Goal: Information Seeking & Learning: Learn about a topic

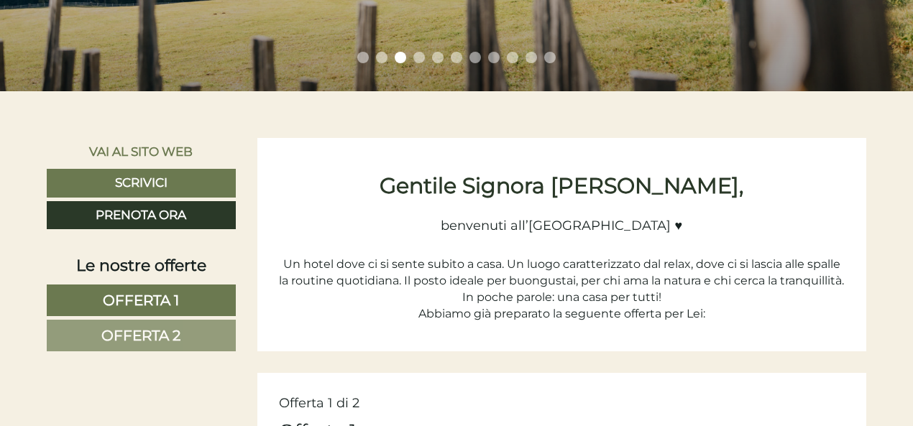
scroll to position [746, 0]
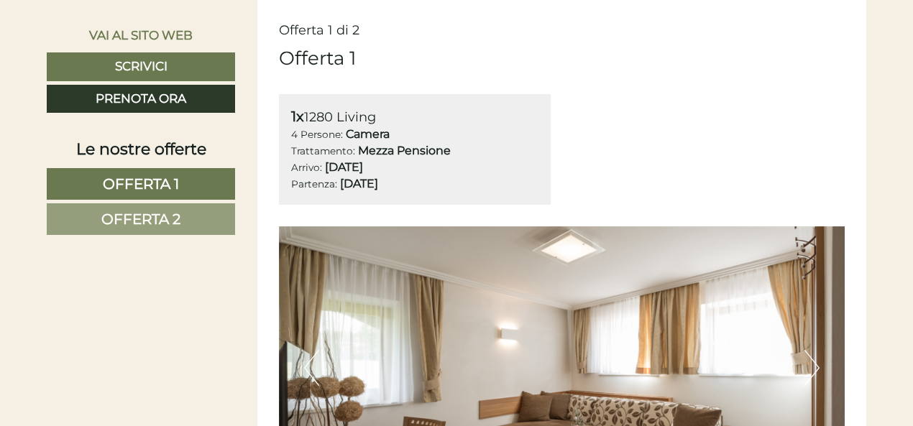
click at [126, 178] on span "Offerta 1" at bounding box center [141, 183] width 76 height 17
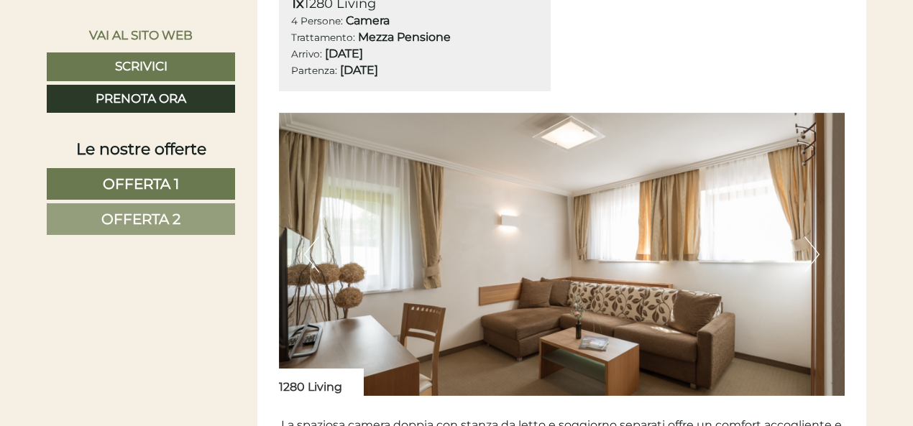
scroll to position [862, 0]
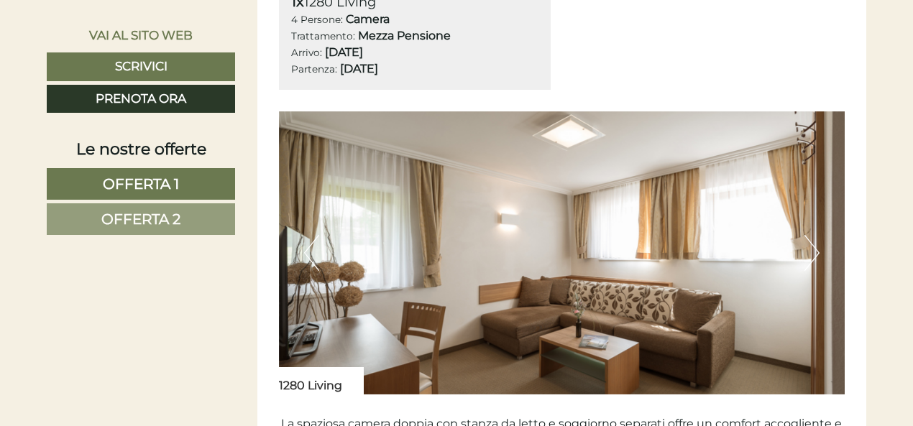
click at [670, 178] on img at bounding box center [562, 252] width 567 height 283
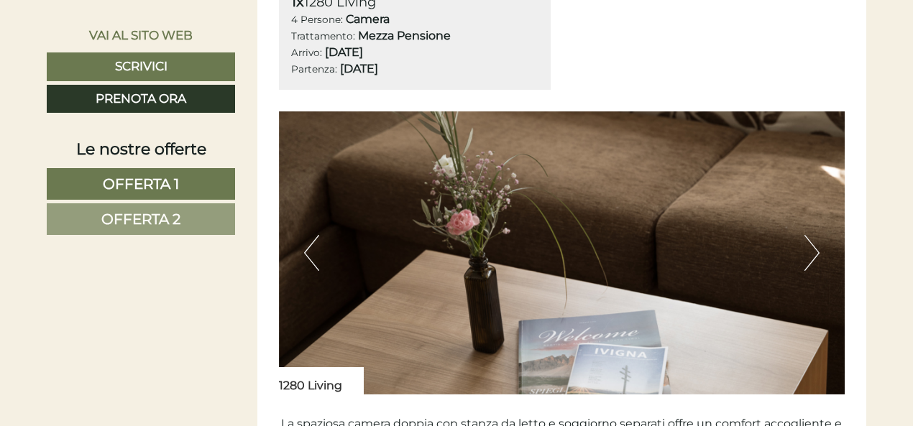
drag, startPoint x: 670, startPoint y: 178, endPoint x: 882, endPoint y: 299, distance: 244.1
click at [813, 251] on button "Next" at bounding box center [812, 253] width 15 height 36
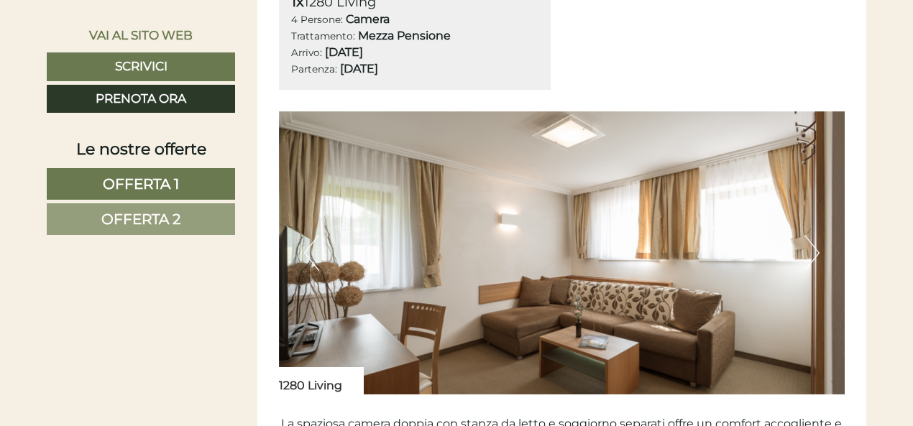
click at [813, 251] on button "Next" at bounding box center [812, 253] width 15 height 36
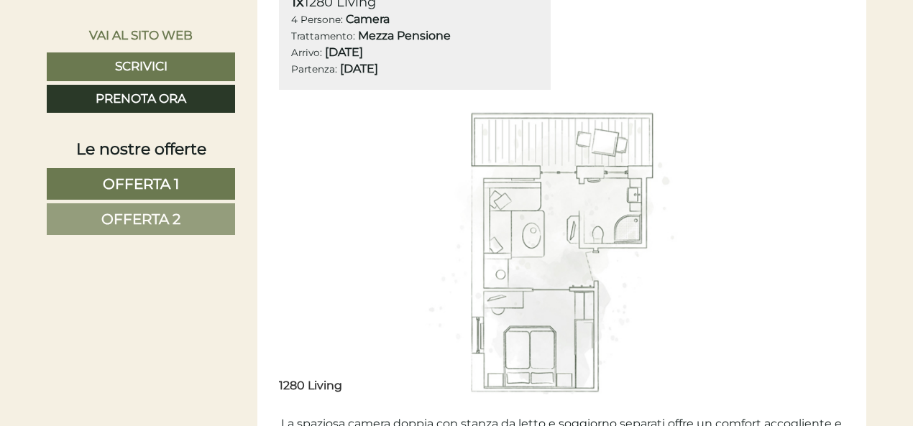
click at [813, 251] on button "Next" at bounding box center [812, 253] width 15 height 36
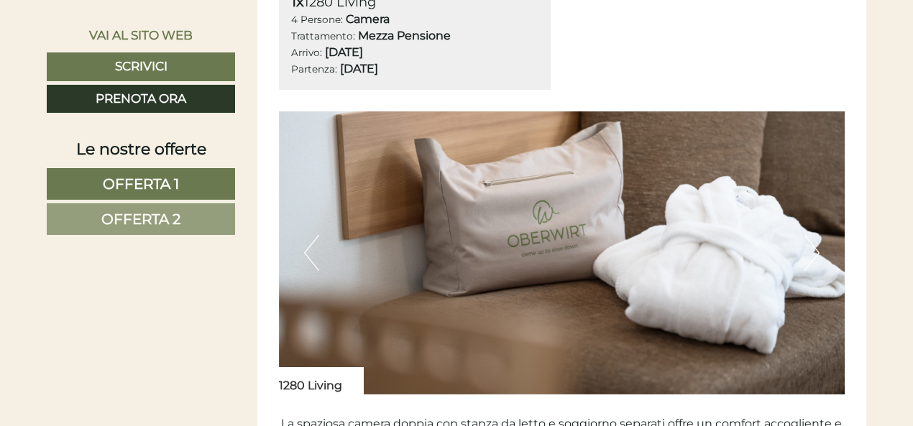
click at [813, 251] on button "Next" at bounding box center [812, 253] width 15 height 36
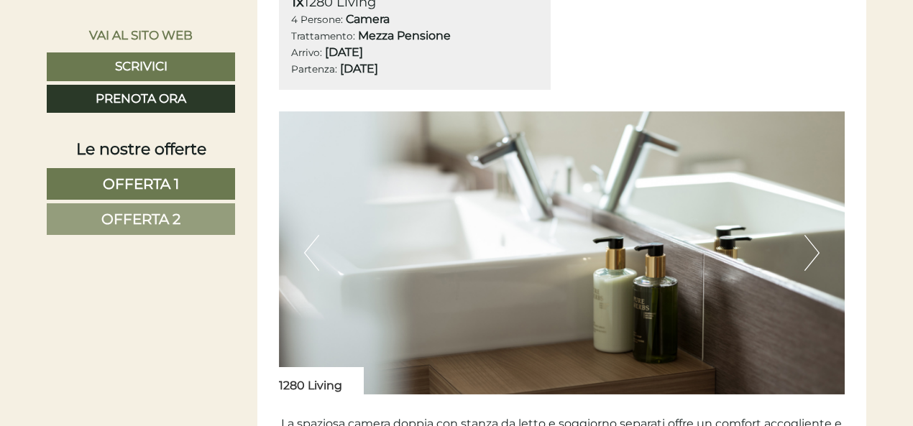
click at [813, 251] on button "Next" at bounding box center [812, 253] width 15 height 36
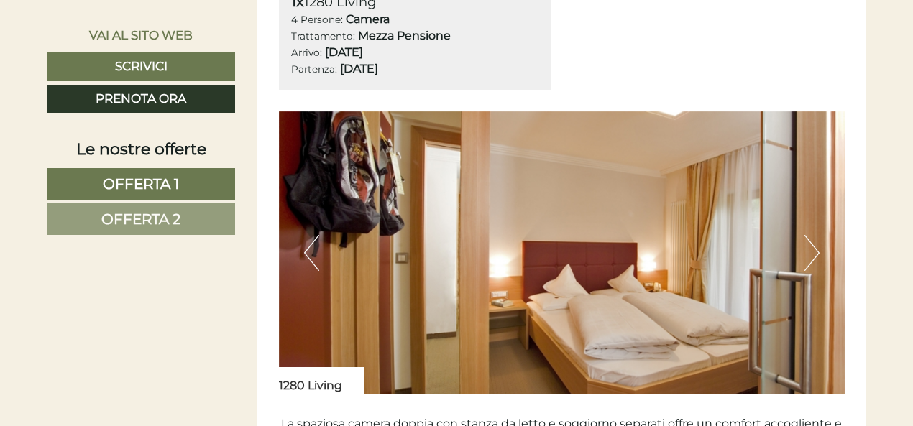
click at [813, 251] on button "Next" at bounding box center [812, 253] width 15 height 36
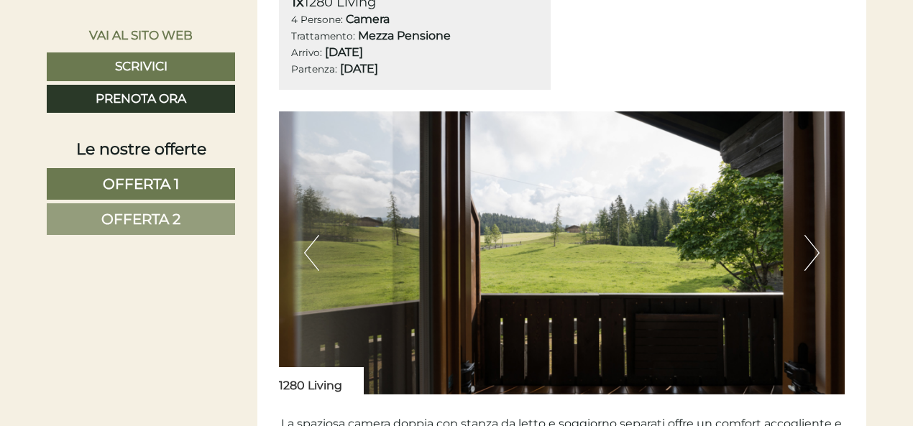
click at [813, 251] on button "Next" at bounding box center [812, 253] width 15 height 36
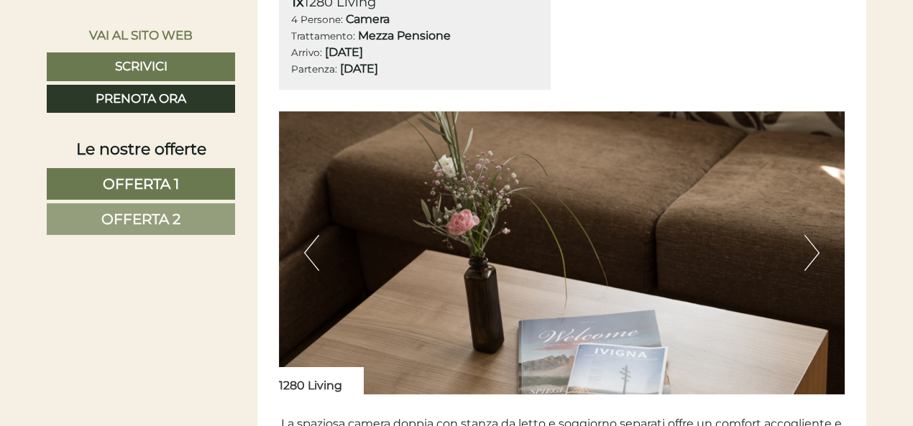
click at [813, 251] on button "Next" at bounding box center [812, 253] width 15 height 36
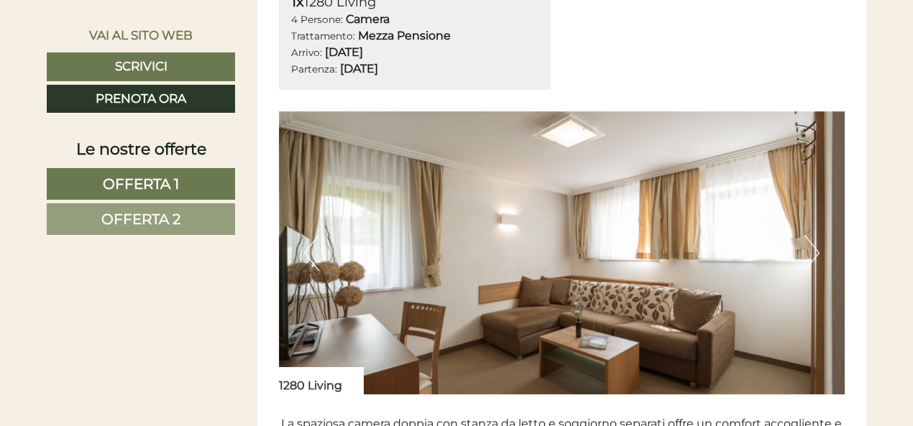
click at [813, 251] on button "Next" at bounding box center [812, 253] width 15 height 36
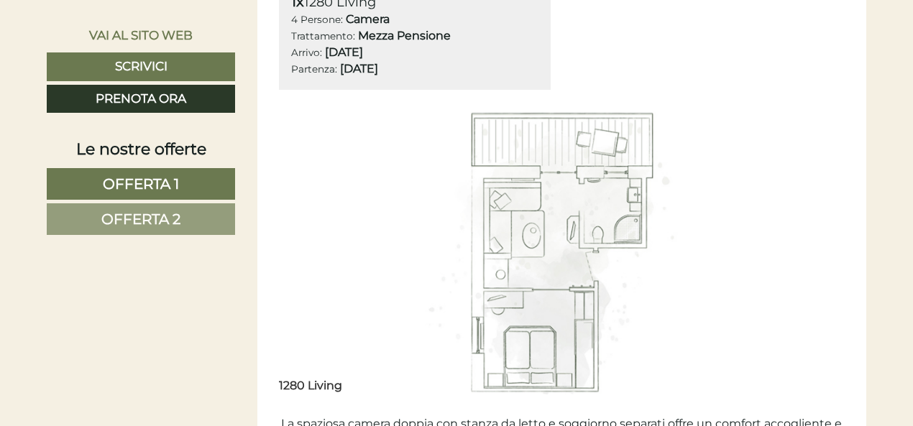
click at [813, 251] on button "Next" at bounding box center [812, 253] width 15 height 36
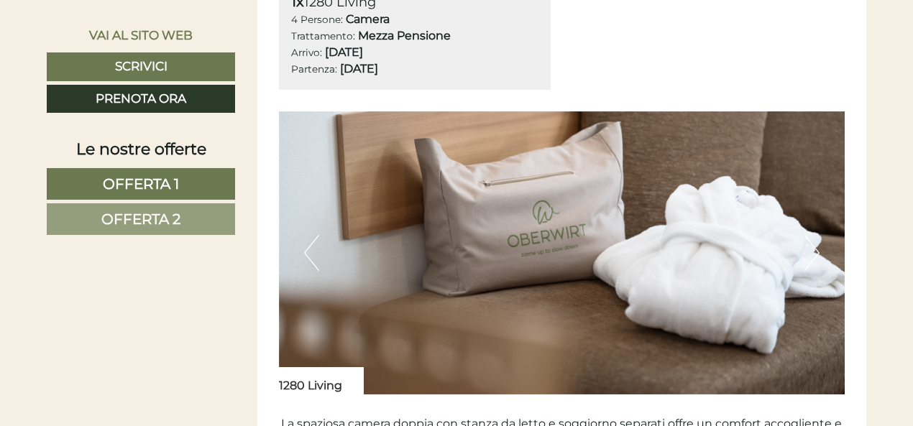
click at [813, 251] on button "Next" at bounding box center [812, 253] width 15 height 36
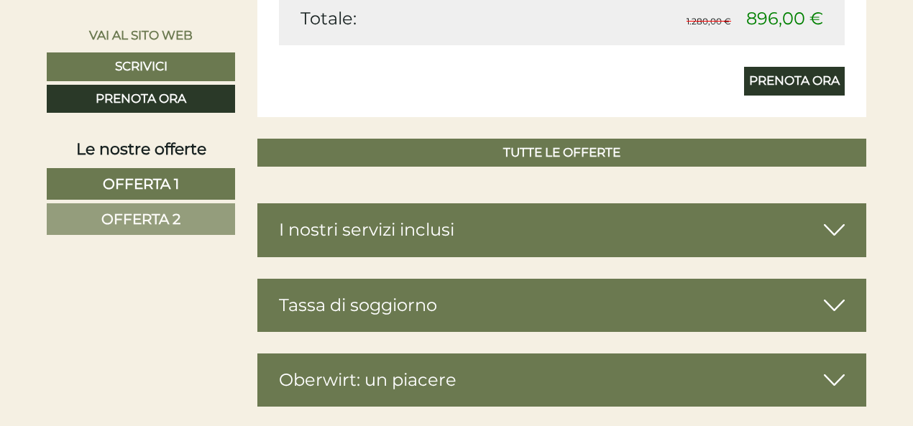
scroll to position [1581, 0]
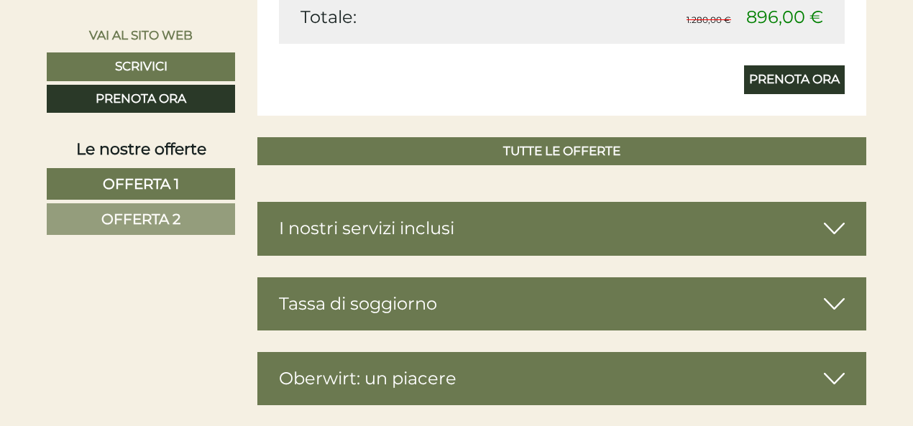
click at [189, 214] on link "Offerta 2" at bounding box center [141, 220] width 188 height 32
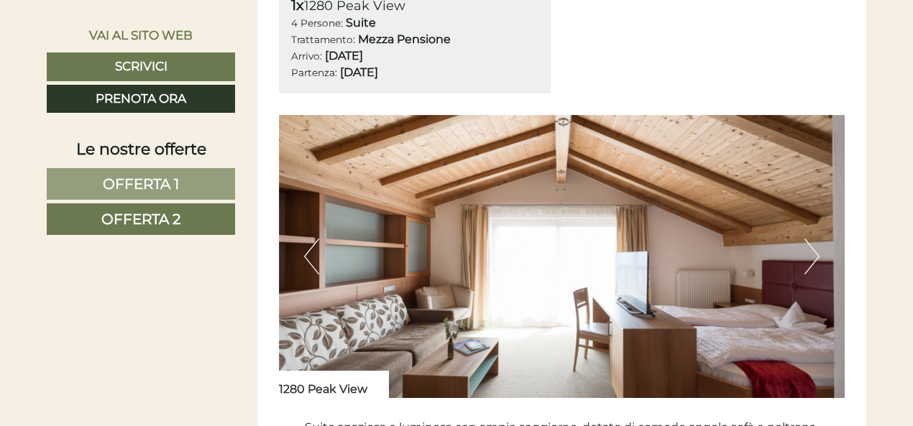
scroll to position [862, 0]
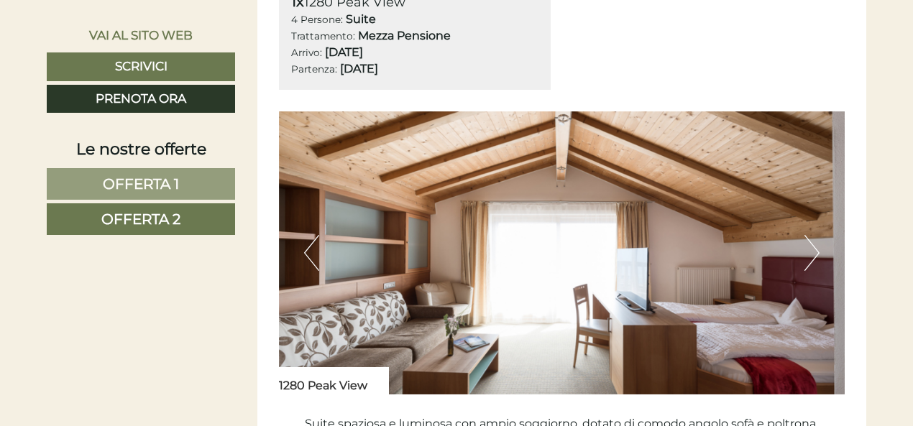
click at [816, 244] on button "Next" at bounding box center [812, 253] width 15 height 36
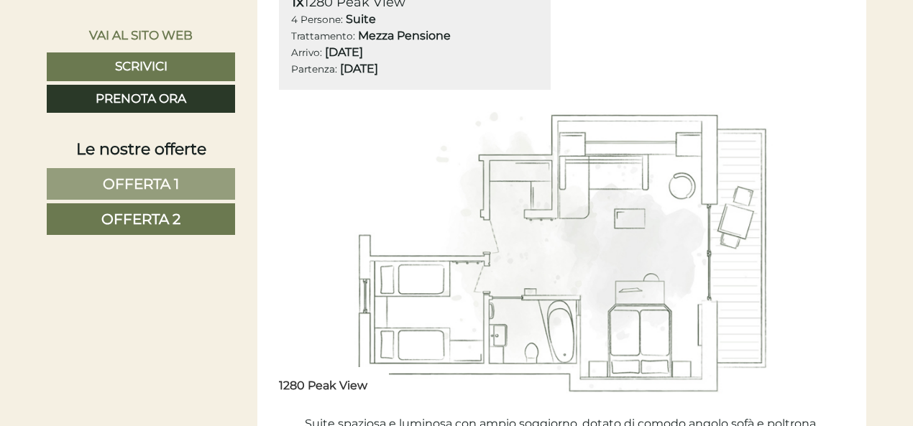
click at [816, 244] on button "Next" at bounding box center [812, 253] width 15 height 36
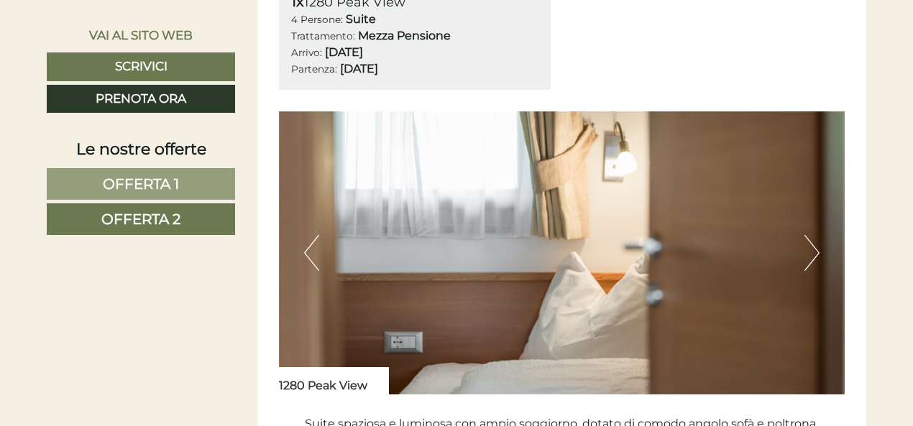
click at [816, 244] on button "Next" at bounding box center [812, 253] width 15 height 36
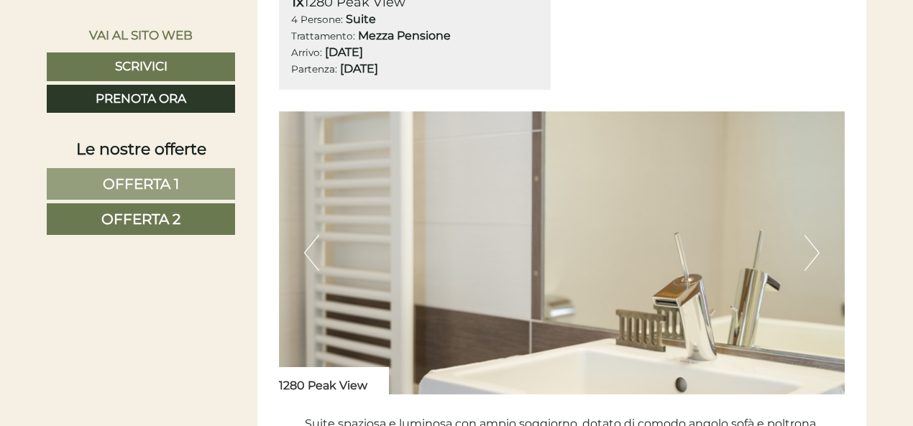
click at [816, 244] on button "Next" at bounding box center [812, 253] width 15 height 36
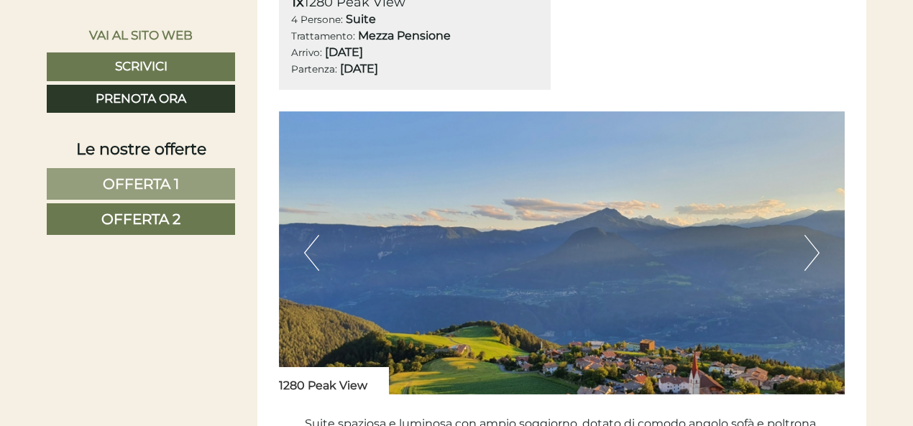
click at [816, 244] on button "Next" at bounding box center [812, 253] width 15 height 36
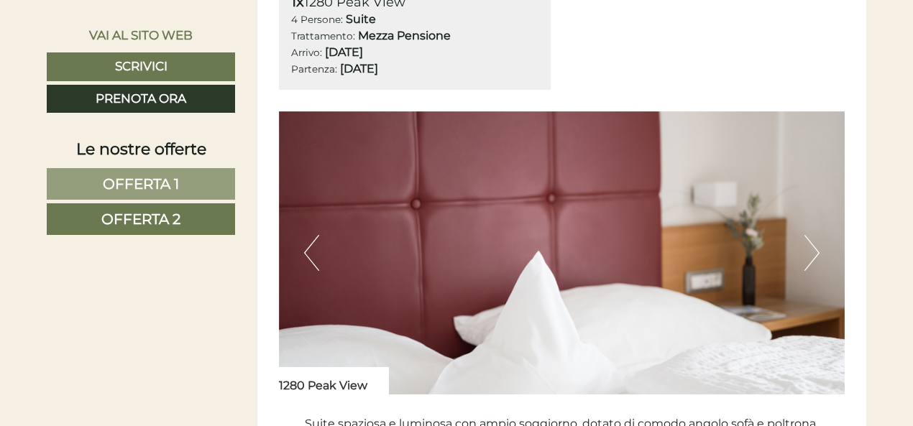
click at [816, 244] on button "Next" at bounding box center [812, 253] width 15 height 36
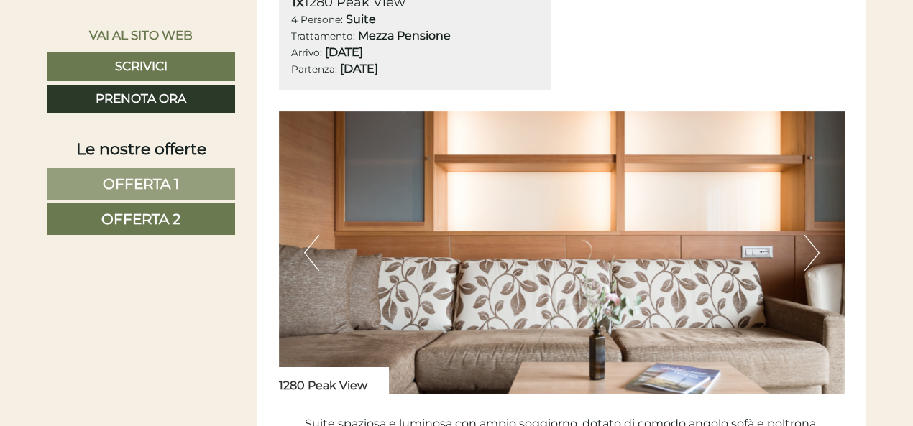
click at [816, 244] on button "Next" at bounding box center [812, 253] width 15 height 36
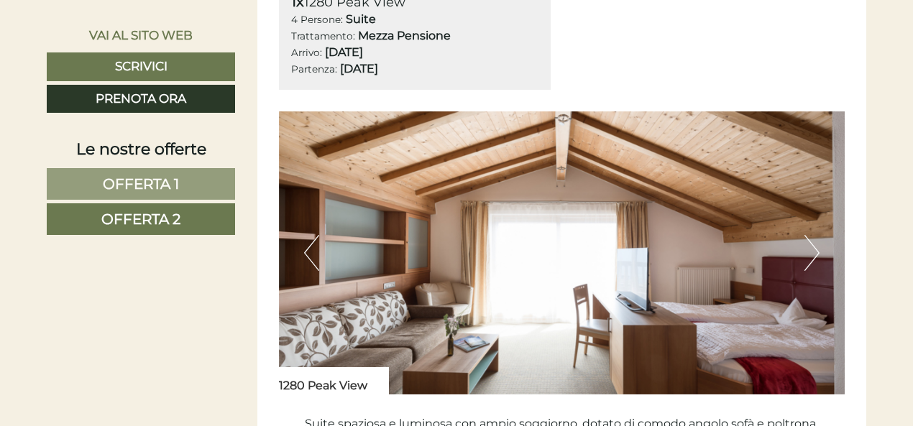
click at [816, 244] on button "Next" at bounding box center [812, 253] width 15 height 36
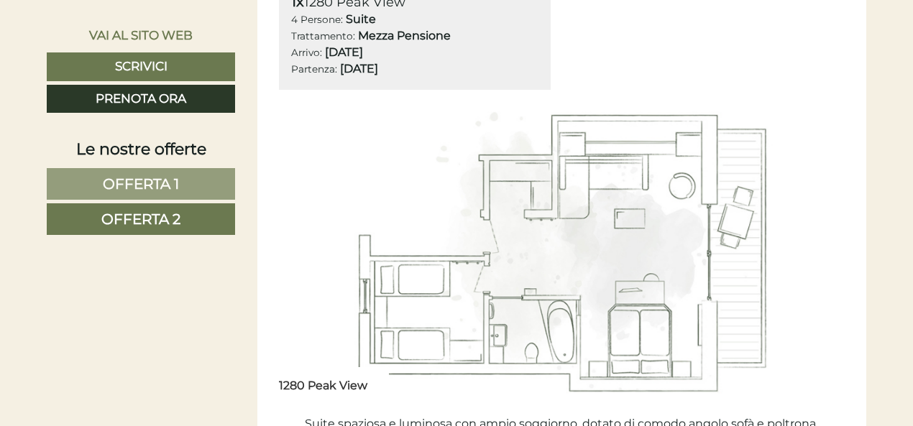
click at [816, 244] on button "Next" at bounding box center [812, 253] width 15 height 36
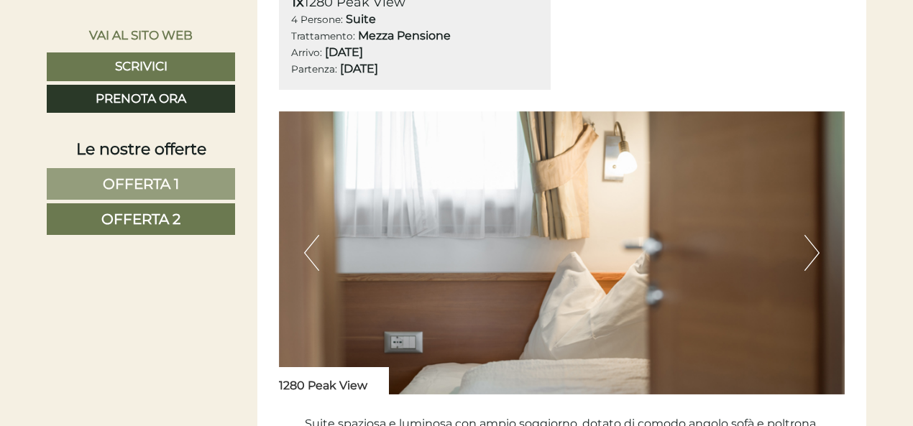
click at [816, 244] on button "Next" at bounding box center [812, 253] width 15 height 36
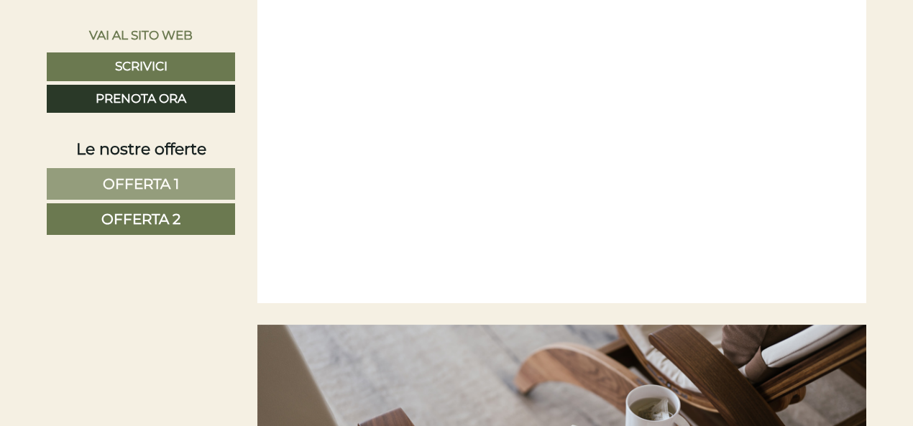
scroll to position [2645, 0]
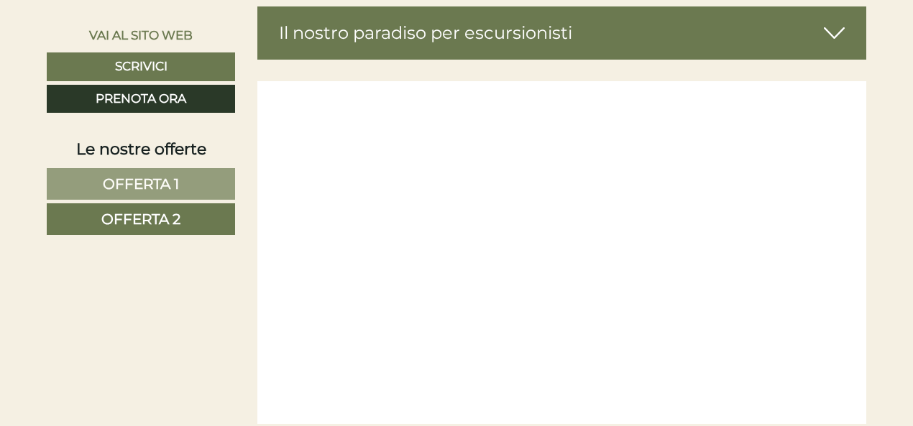
click at [0, 368] on div "Gentile Signora [PERSON_NAME], benvenuti all’[GEOGRAPHIC_DATA] ♥ Un hotel dove …" at bounding box center [456, 395] width 913 height 5151
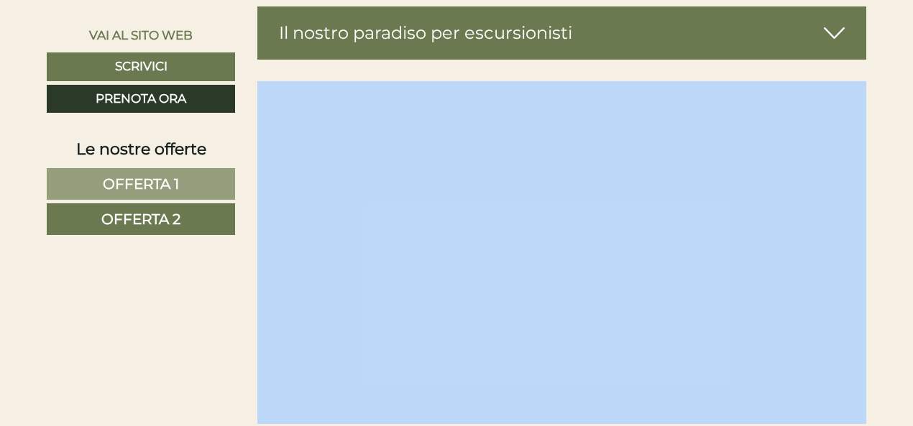
click at [0, 368] on div "Gentile Signora [PERSON_NAME], benvenuti all’[GEOGRAPHIC_DATA] ♥ Un hotel dove …" at bounding box center [456, 395] width 913 height 5151
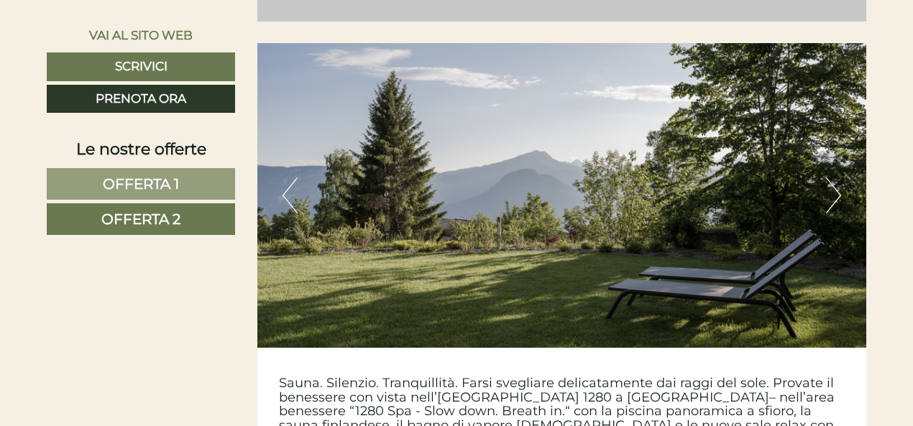
scroll to position [3135, 0]
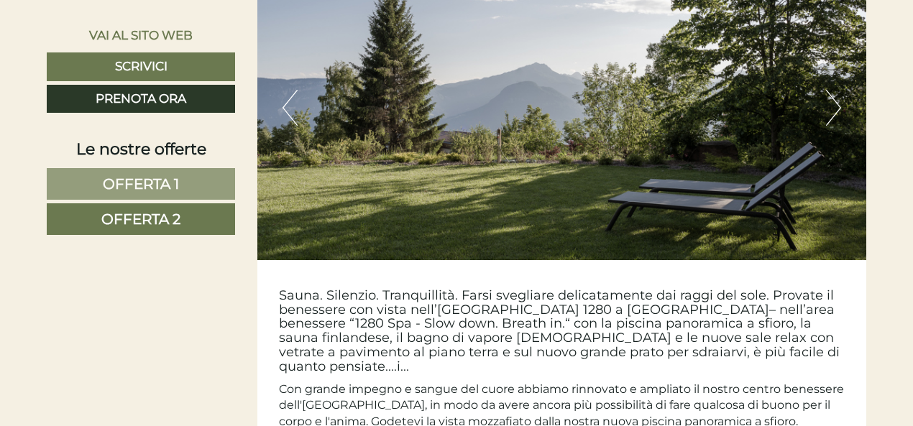
click at [833, 90] on button "Next" at bounding box center [833, 108] width 15 height 36
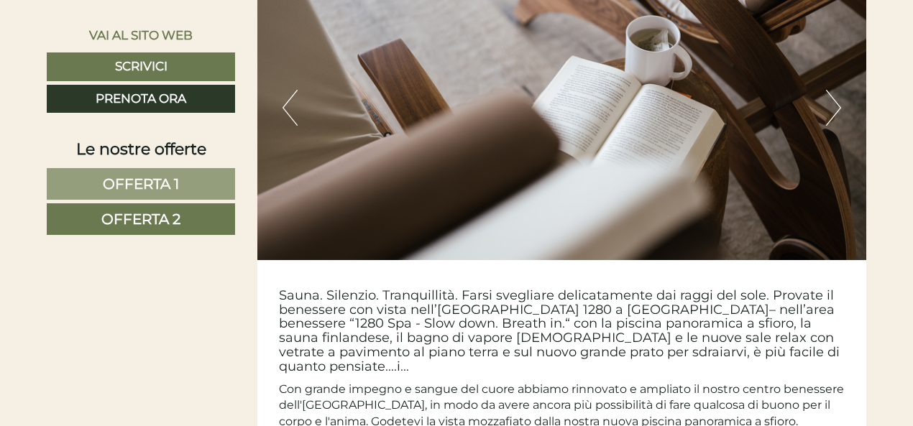
click at [833, 90] on button "Next" at bounding box center [833, 108] width 15 height 36
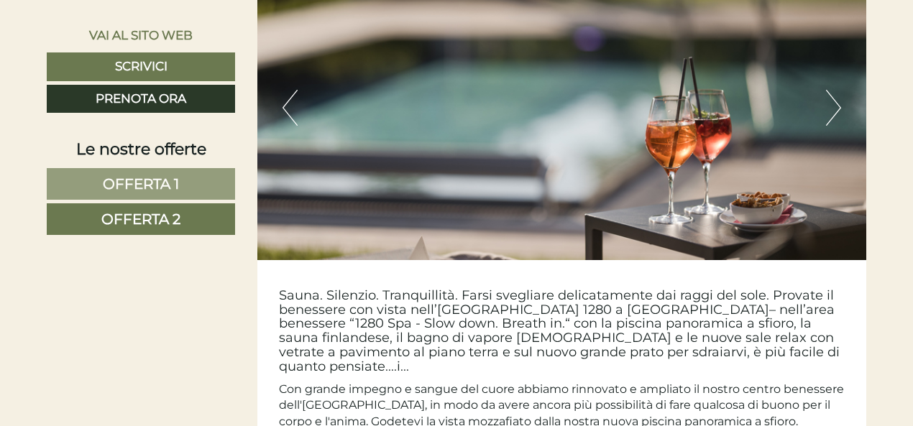
click at [833, 90] on button "Next" at bounding box center [833, 108] width 15 height 36
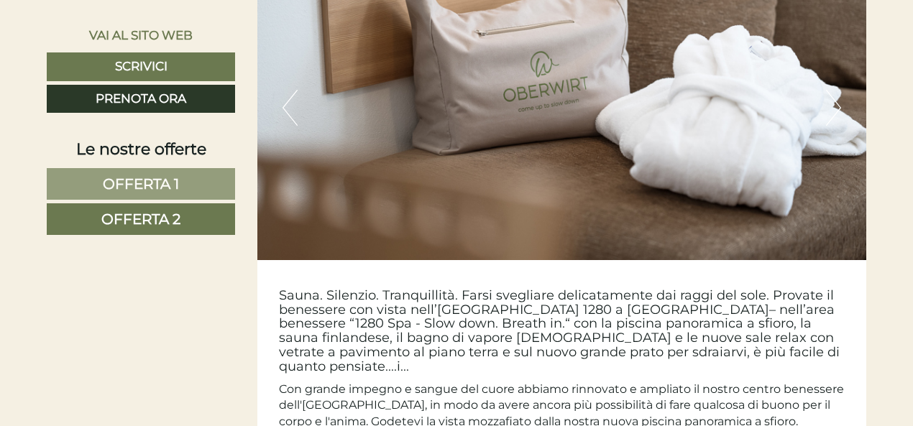
click at [833, 90] on button "Next" at bounding box center [833, 108] width 15 height 36
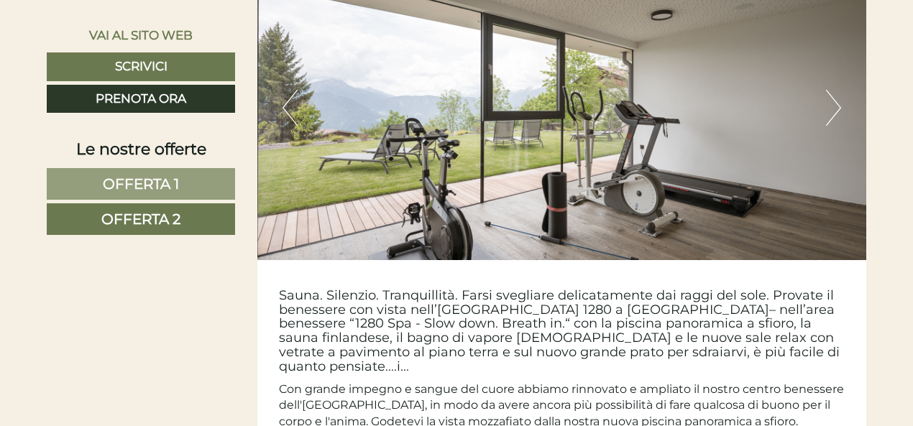
click at [833, 90] on button "Next" at bounding box center [833, 108] width 15 height 36
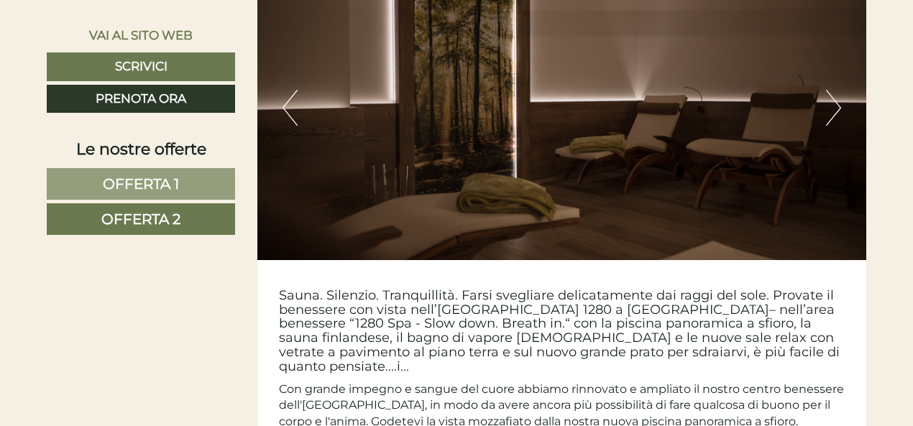
click at [833, 90] on button "Next" at bounding box center [833, 108] width 15 height 36
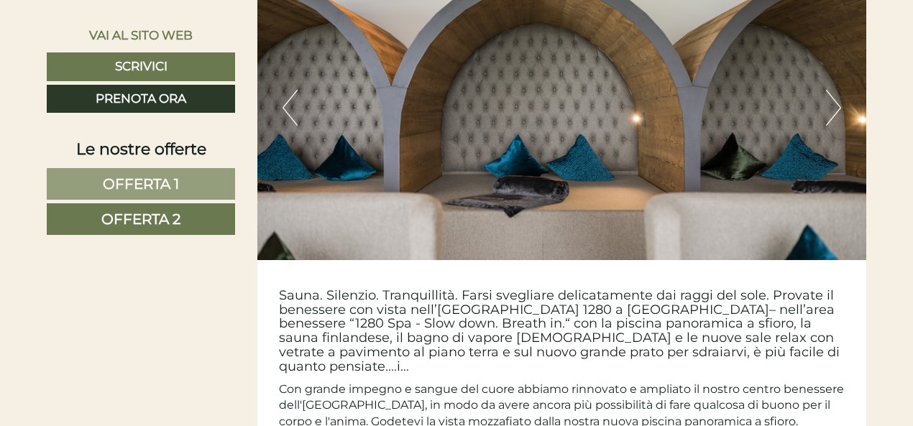
click at [833, 90] on button "Next" at bounding box center [833, 108] width 15 height 36
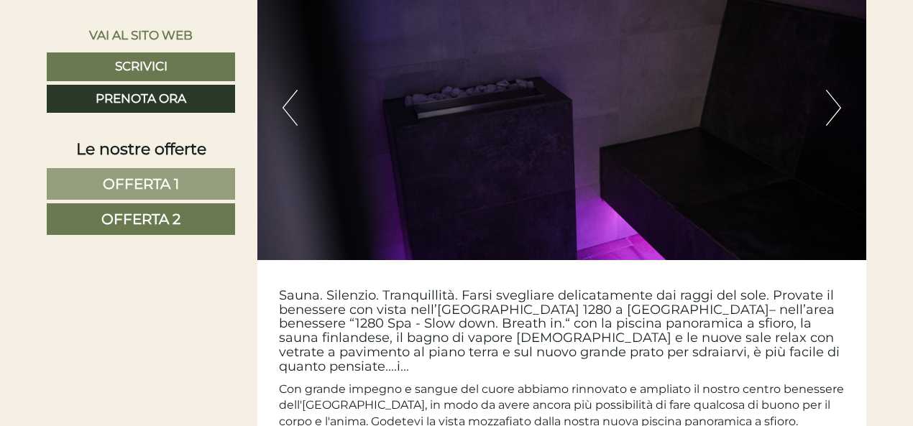
click at [833, 90] on button "Next" at bounding box center [833, 108] width 15 height 36
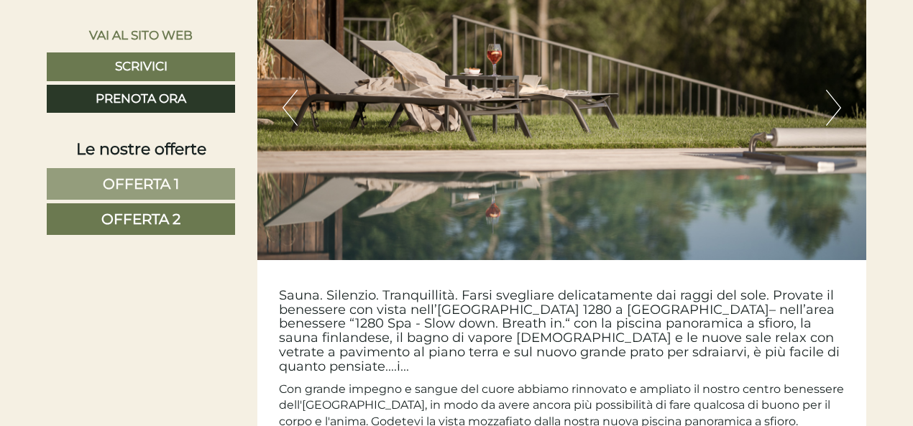
click at [833, 90] on button "Next" at bounding box center [833, 108] width 15 height 36
click at [832, 90] on button "Next" at bounding box center [833, 108] width 15 height 36
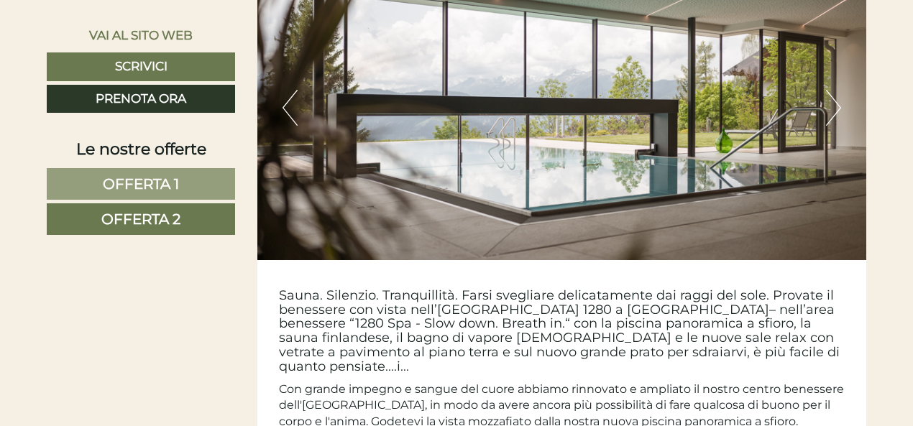
click at [832, 90] on button "Next" at bounding box center [833, 108] width 15 height 36
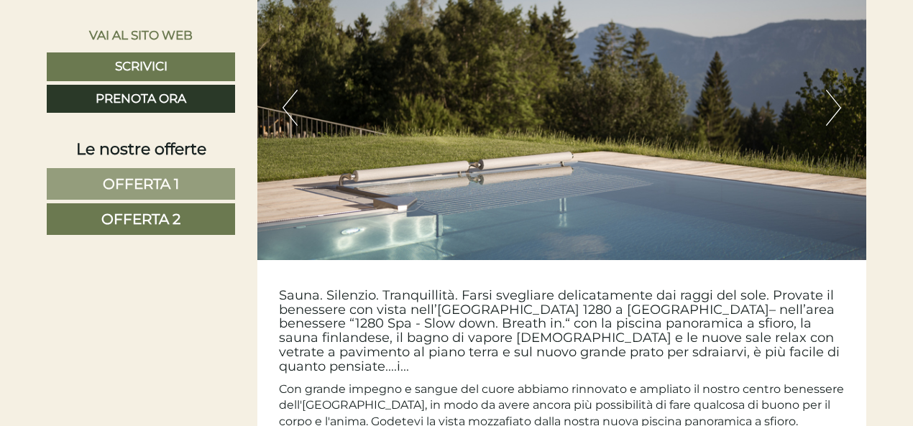
click at [832, 90] on button "Next" at bounding box center [833, 108] width 15 height 36
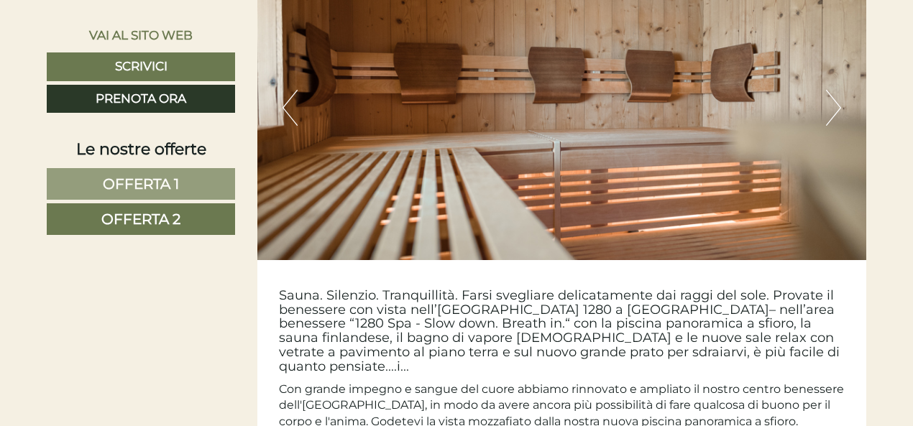
click at [832, 90] on button "Next" at bounding box center [833, 108] width 15 height 36
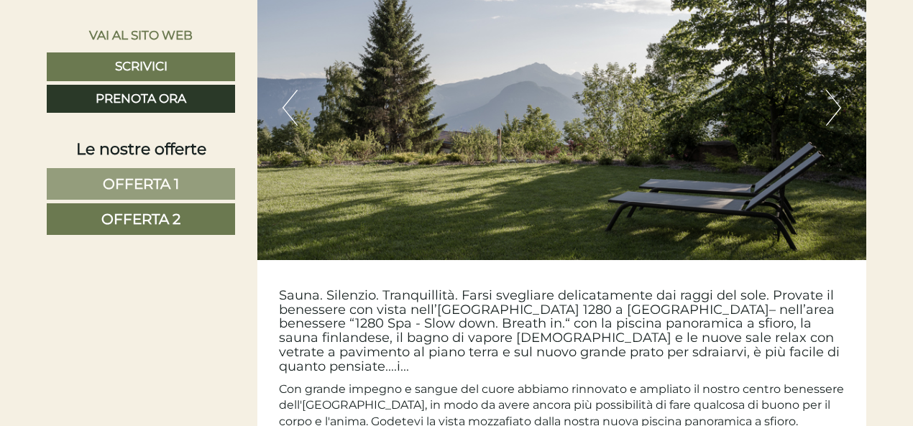
click at [832, 90] on button "Next" at bounding box center [833, 108] width 15 height 36
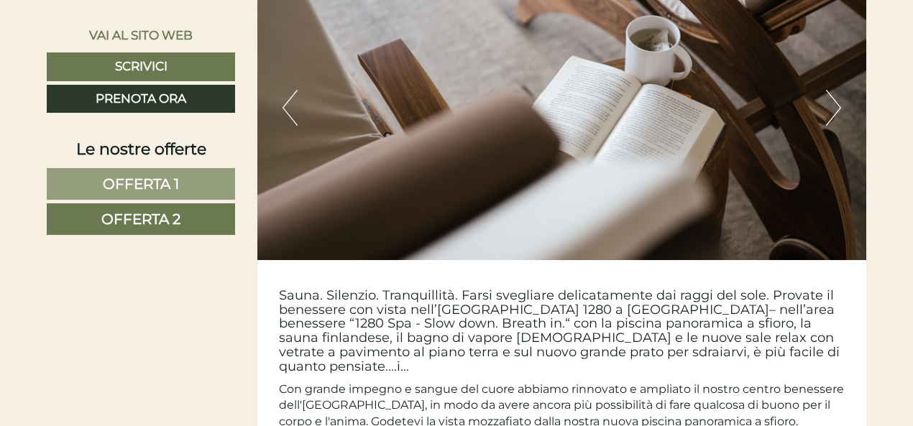
click at [832, 90] on button "Next" at bounding box center [833, 108] width 15 height 36
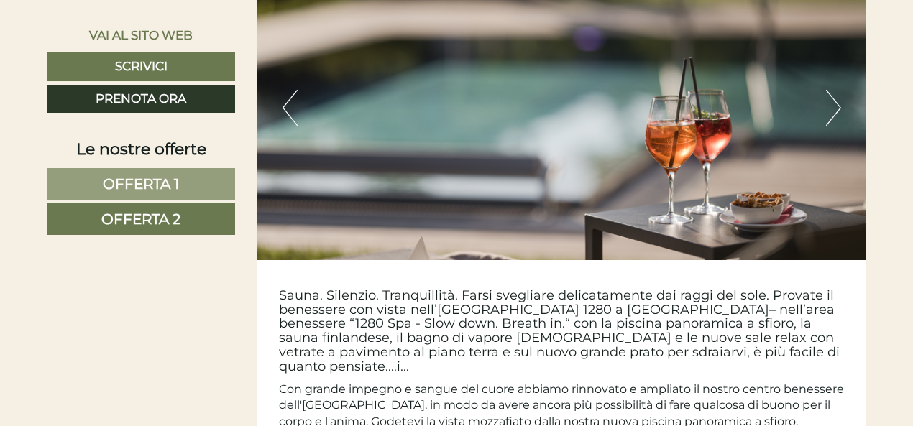
click at [832, 90] on button "Next" at bounding box center [833, 108] width 15 height 36
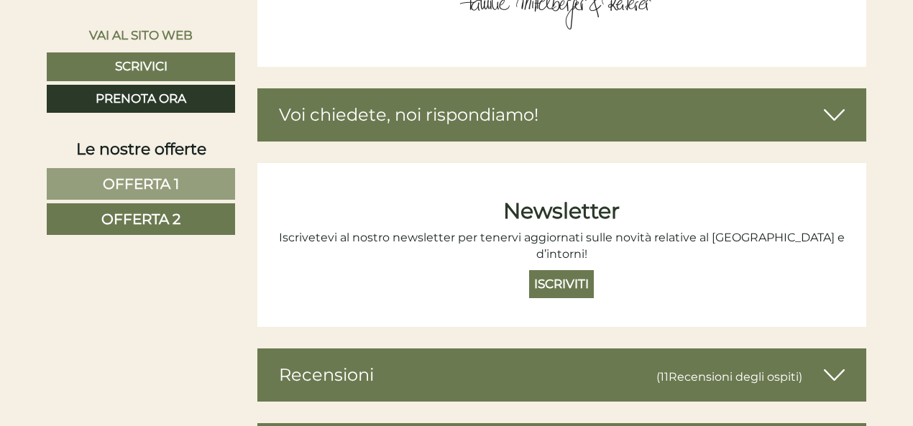
scroll to position [4372, 0]
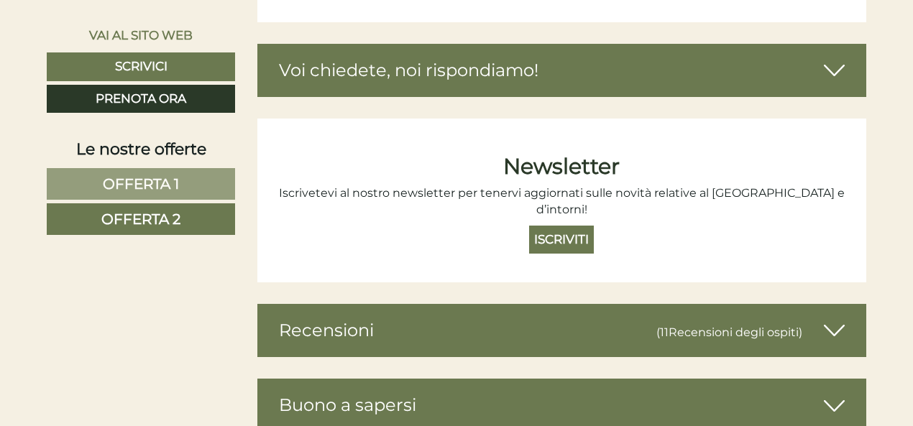
click at [124, 183] on span "Offerta 1" at bounding box center [141, 183] width 76 height 17
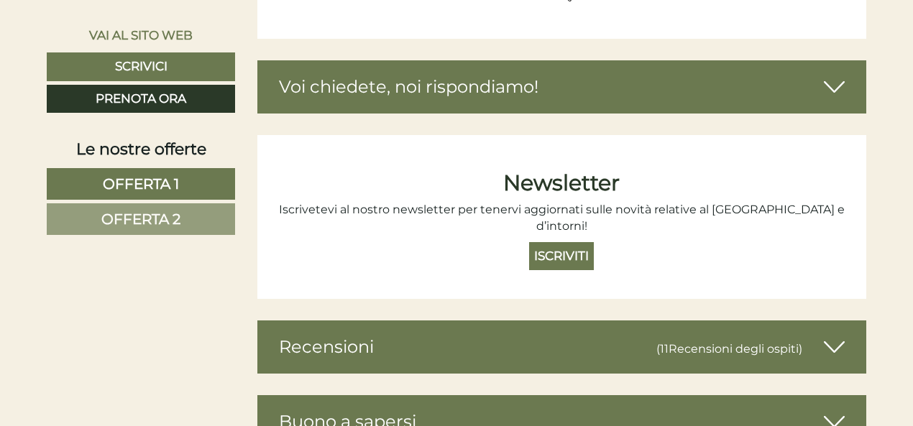
scroll to position [746, 0]
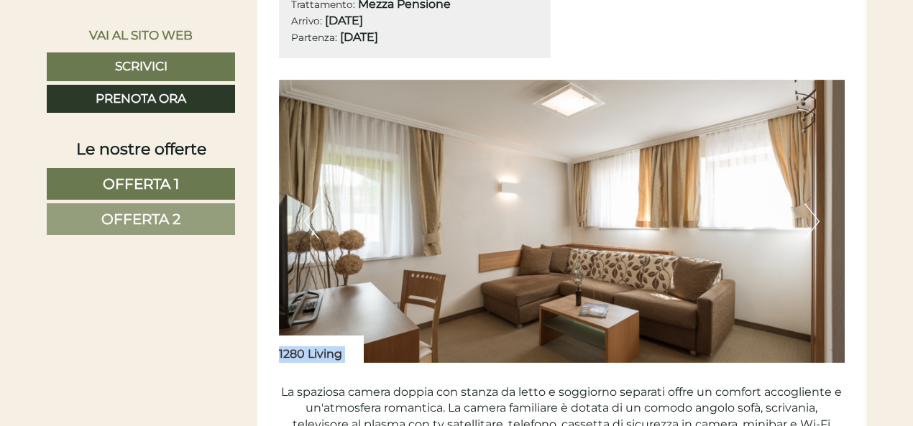
scroll to position [931, 0]
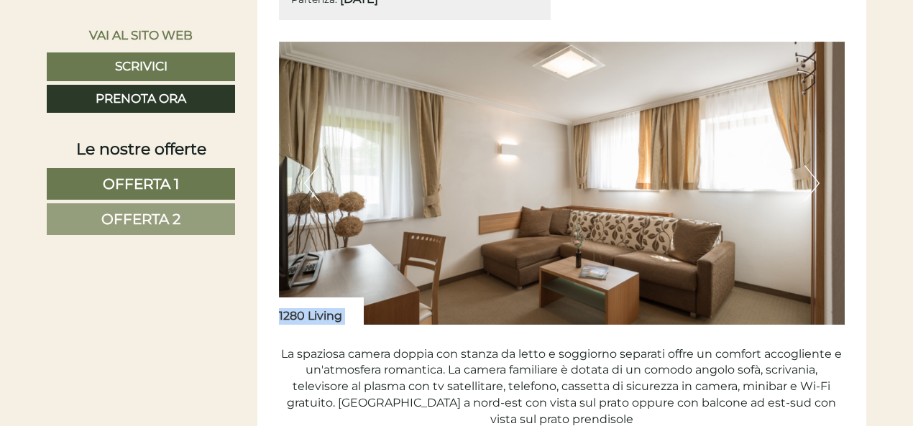
click at [174, 218] on span "Offerta 2" at bounding box center [140, 219] width 79 height 17
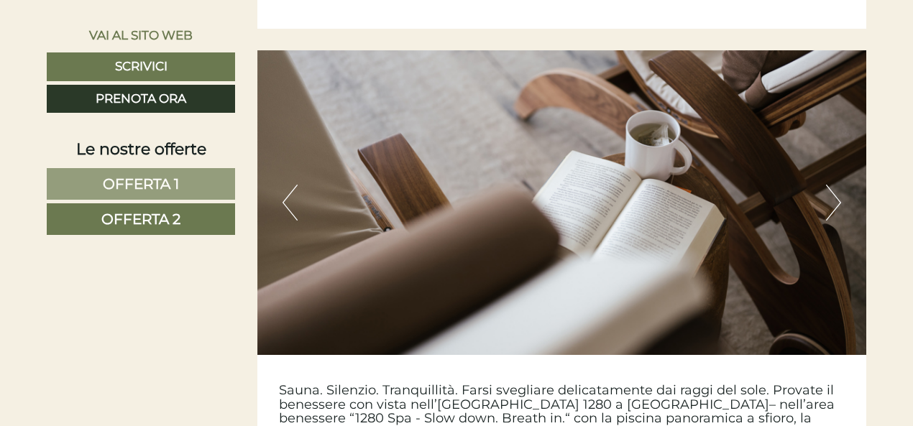
scroll to position [2963, 0]
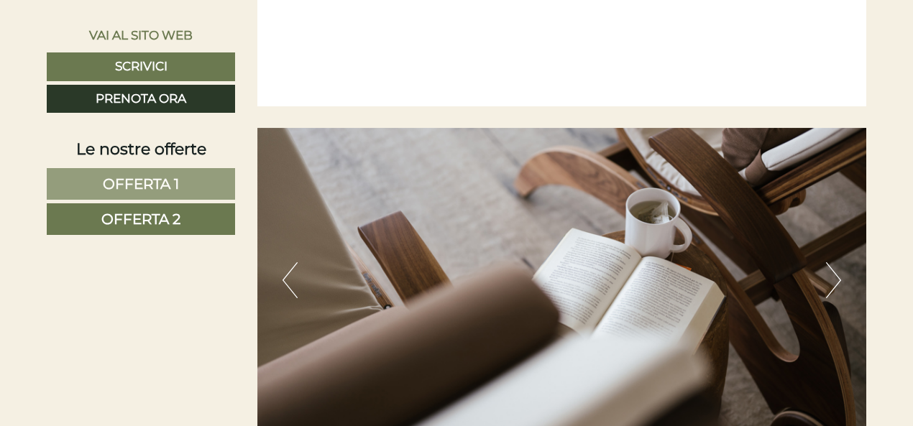
click at [88, 176] on link "Offerta 1" at bounding box center [141, 184] width 188 height 32
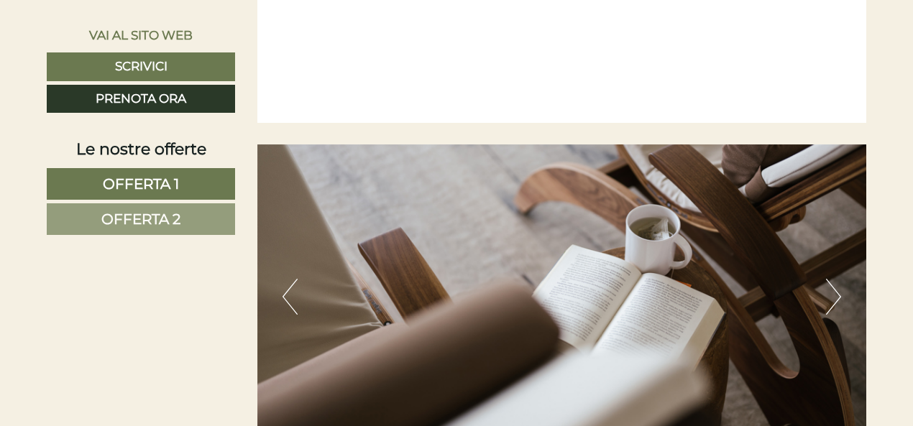
scroll to position [746, 0]
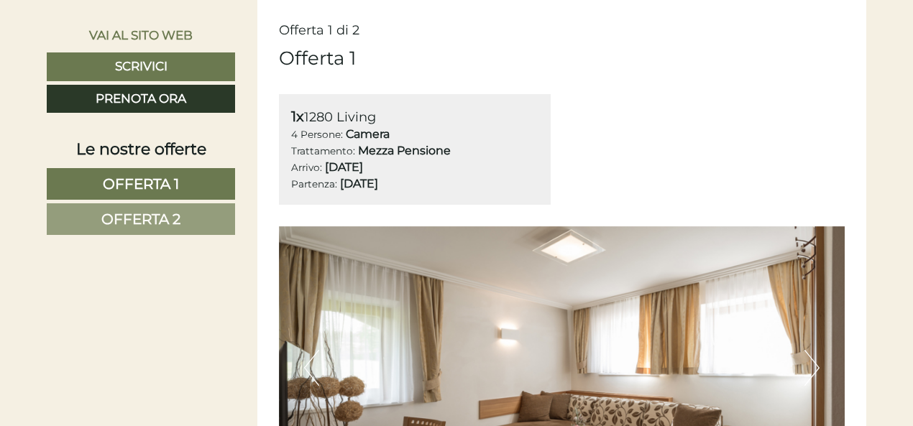
click at [90, 195] on link "Offerta 1" at bounding box center [141, 184] width 188 height 32
drag, startPoint x: 90, startPoint y: 195, endPoint x: 341, endPoint y: 186, distance: 251.1
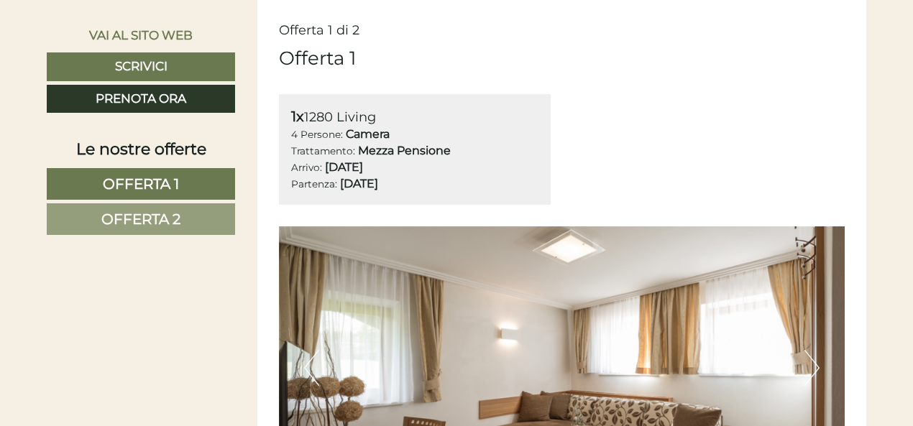
click at [499, 124] on div "1x 1280 Living" at bounding box center [415, 116] width 248 height 21
click at [224, 226] on link "Offerta 2" at bounding box center [141, 220] width 188 height 32
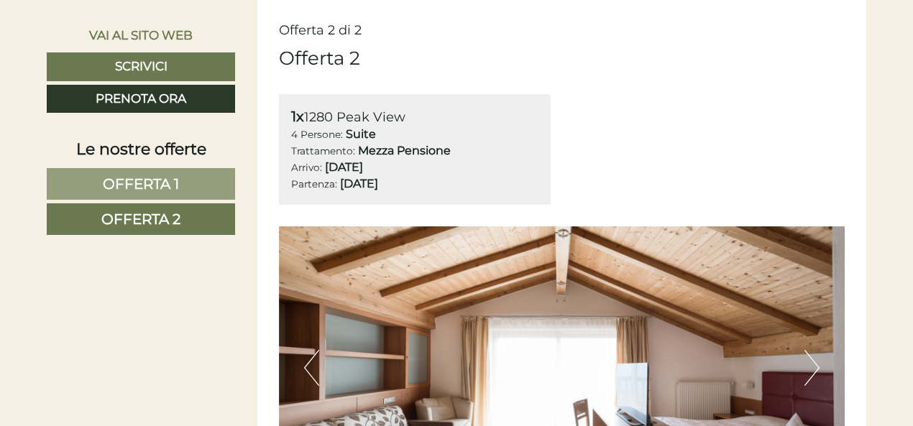
click at [211, 183] on link "Offerta 1" at bounding box center [141, 184] width 188 height 32
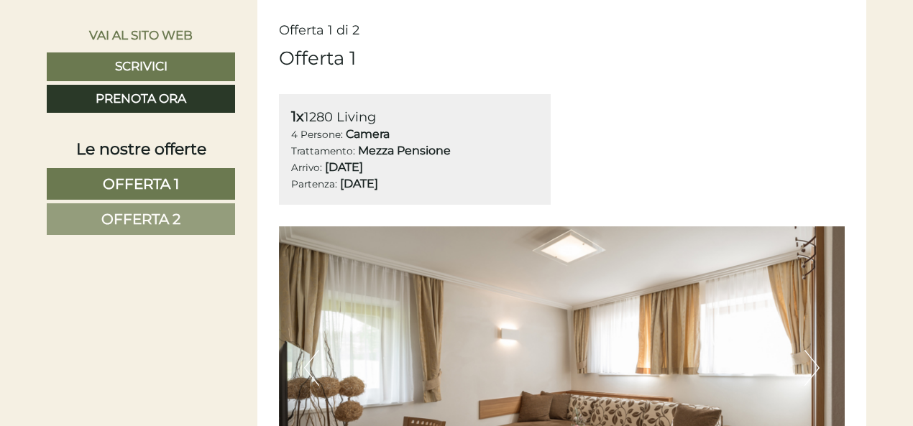
click at [216, 213] on link "Offerta 2" at bounding box center [141, 220] width 188 height 32
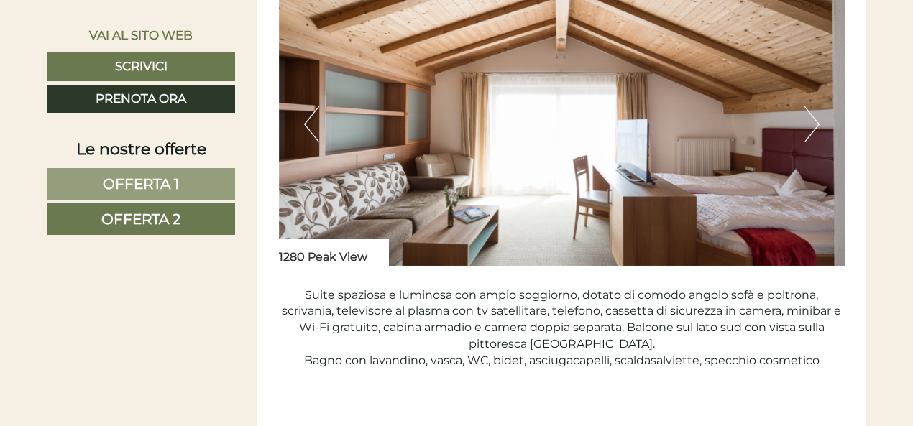
scroll to position [992, 0]
